Goal: Find specific page/section: Find specific page/section

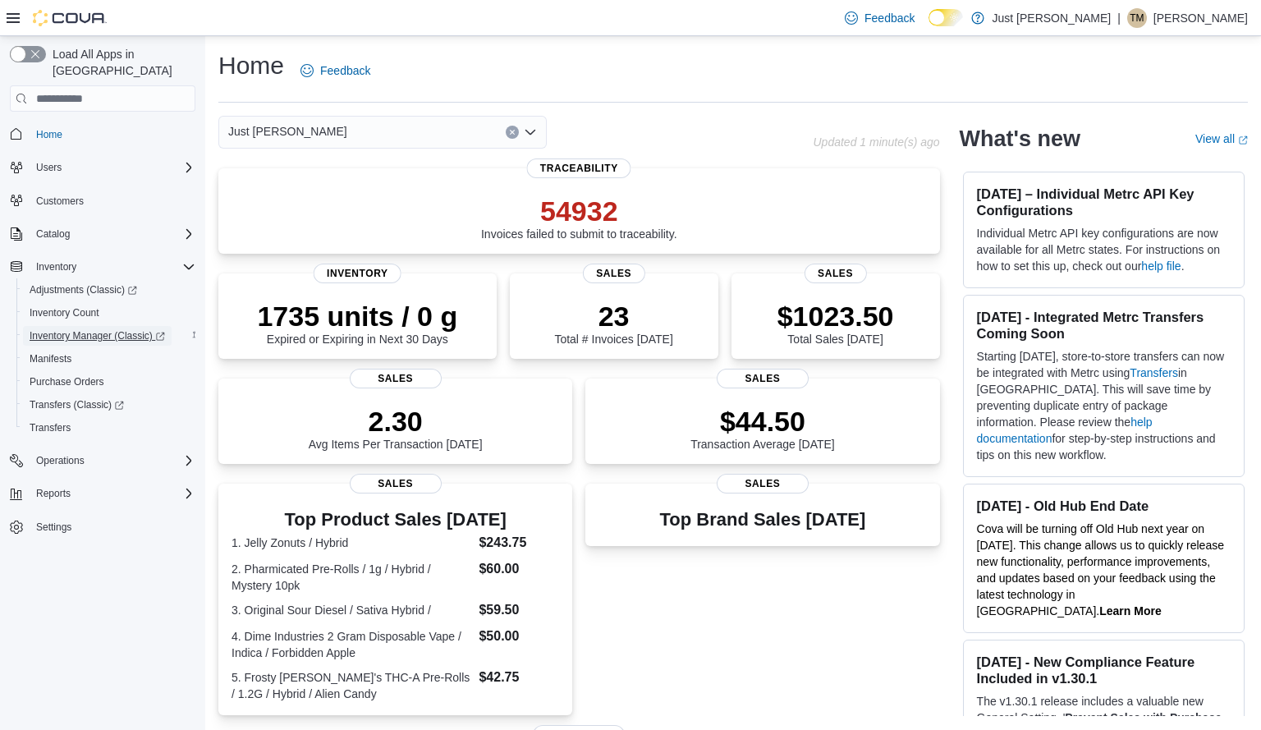
click at [102, 329] on span "Inventory Manager (Classic)" at bounding box center [97, 335] width 135 height 13
